Goal: Task Accomplishment & Management: Manage account settings

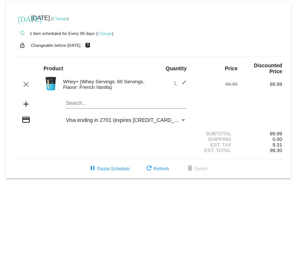
click at [67, 18] on link "Change" at bounding box center [60, 18] width 14 height 4
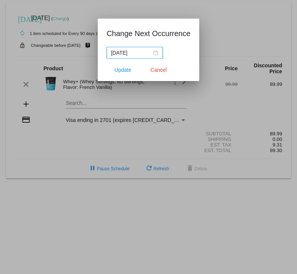
click at [150, 53] on div "[DATE]" at bounding box center [134, 53] width 47 height 8
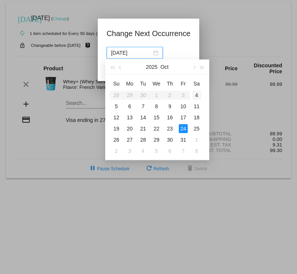
click at [196, 94] on div "4" at bounding box center [196, 95] width 9 height 9
type input "[DATE]"
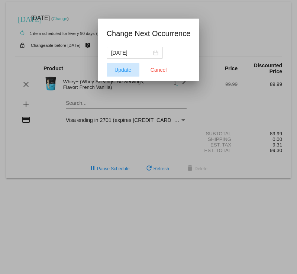
click at [126, 70] on span "Update" at bounding box center [122, 70] width 17 height 6
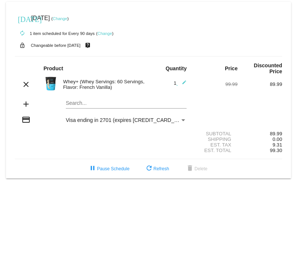
click at [67, 19] on link "Change" at bounding box center [60, 18] width 14 height 4
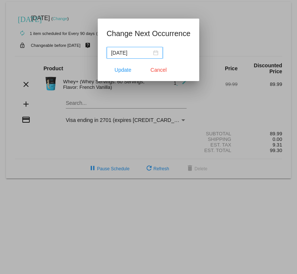
click at [149, 54] on div "[DATE]" at bounding box center [134, 53] width 47 height 8
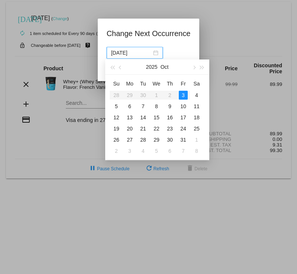
click at [183, 94] on table "Su Mo Tu We Th Fr Sa 28 29 30 1 2 3 4 5 6 7 8 9 10 11 12 13 14 15 16 17 18 19 2…" at bounding box center [157, 117] width 94 height 79
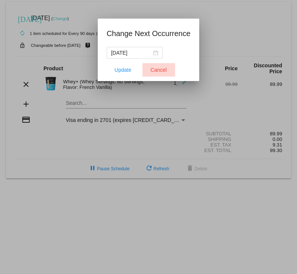
click at [157, 69] on span "Cancel" at bounding box center [158, 70] width 16 height 6
